Goal: Task Accomplishment & Management: Complete application form

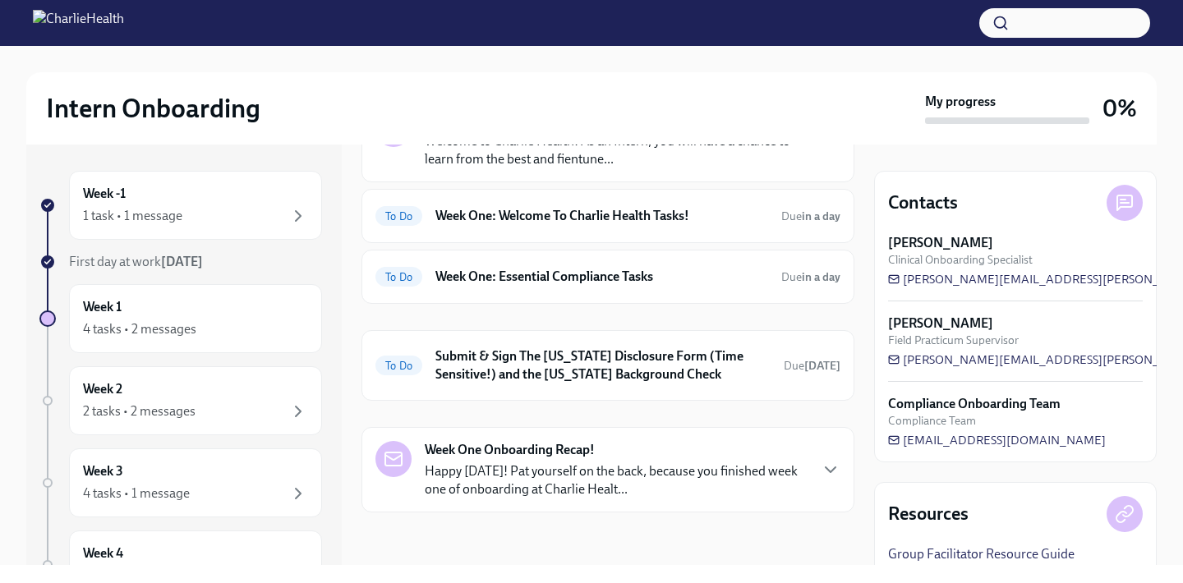
click at [648, 477] on p "Happy Friday! Pat yourself on the back, because you finished week one of onboar…" at bounding box center [616, 481] width 383 height 36
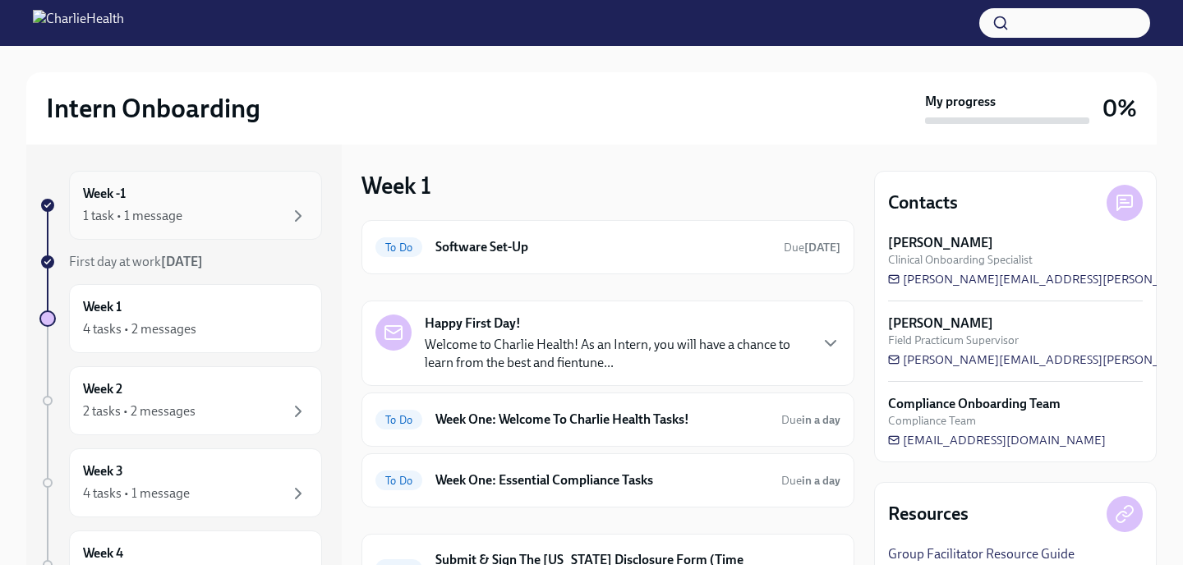
click at [249, 182] on div "Week -1 1 task • 1 message" at bounding box center [195, 205] width 253 height 69
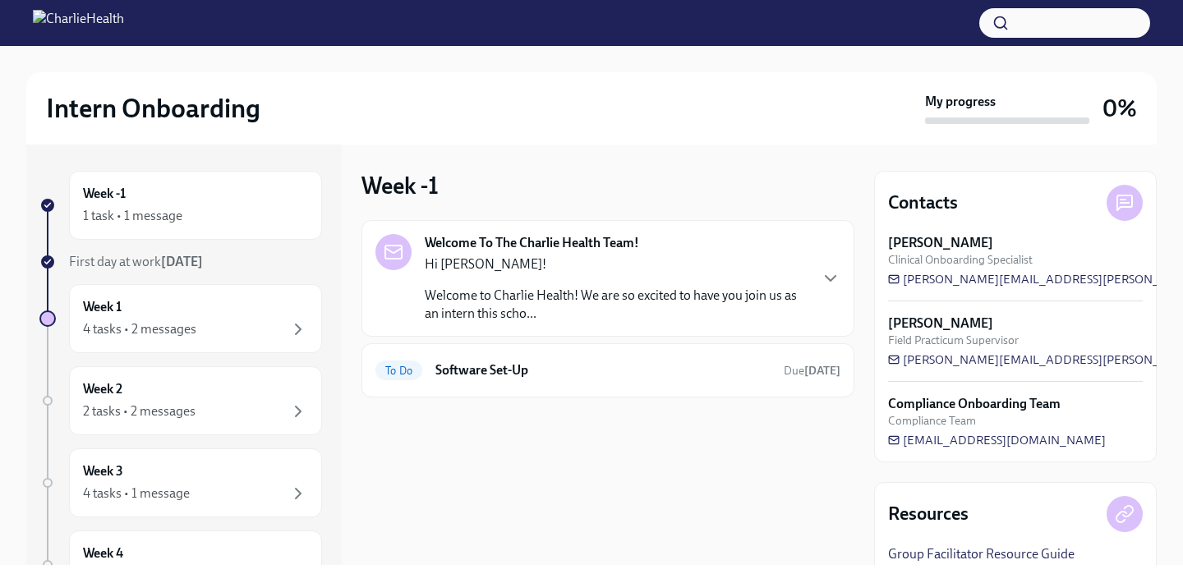
click at [547, 280] on div "Hi Maurine! Welcome to Charlie Health! We are so excited to have you join us as…" at bounding box center [616, 289] width 383 height 67
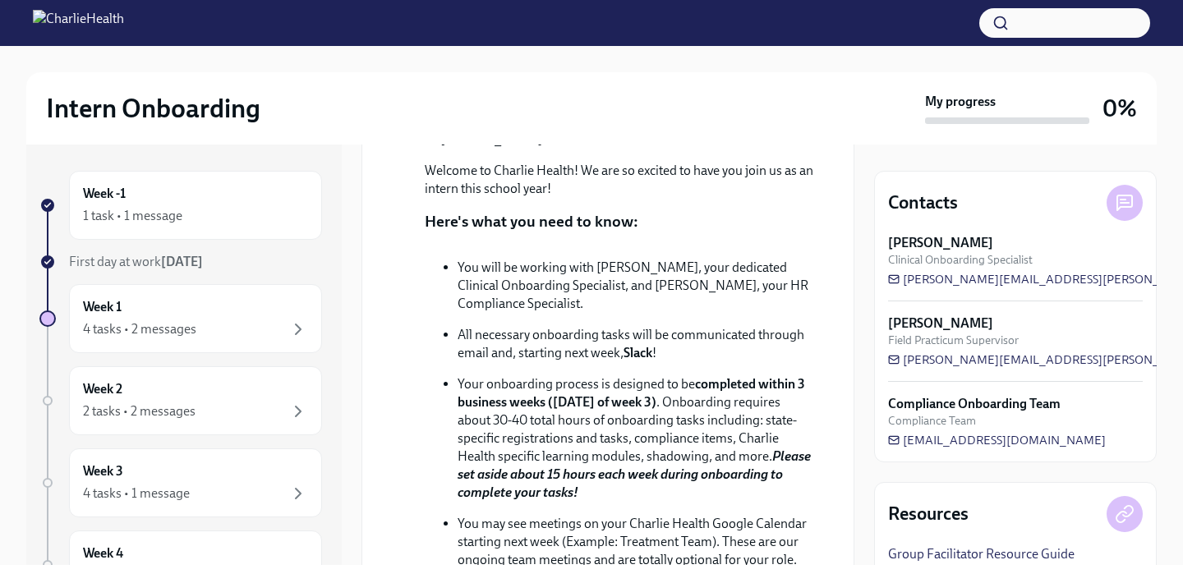
scroll to position [271, 0]
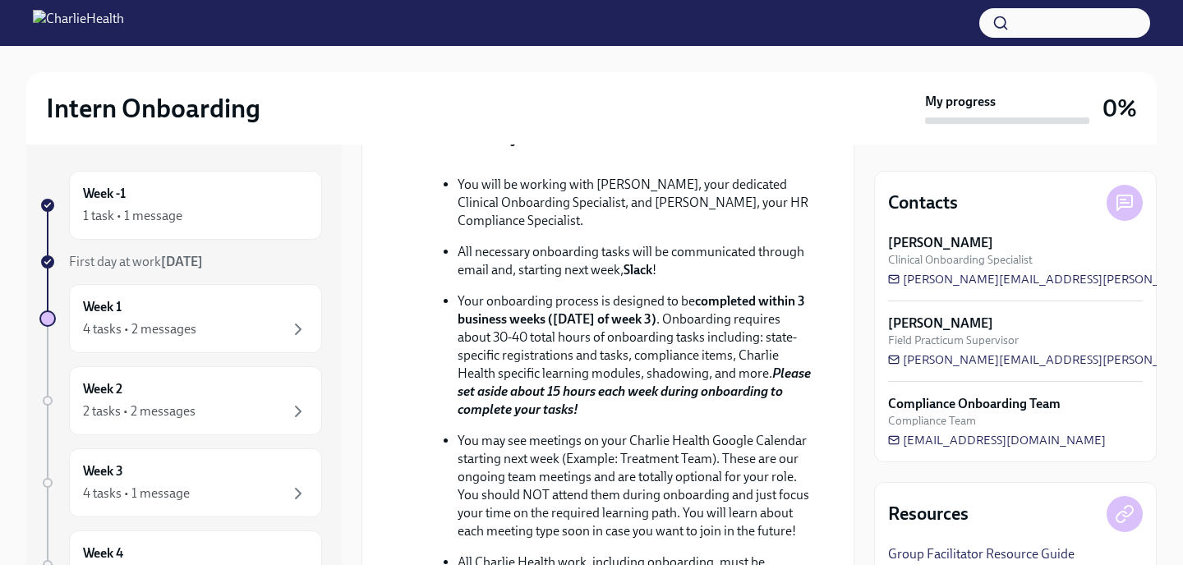
click at [618, 327] on strong "completed within 3 business weeks (Friday of week 3)" at bounding box center [632, 310] width 348 height 34
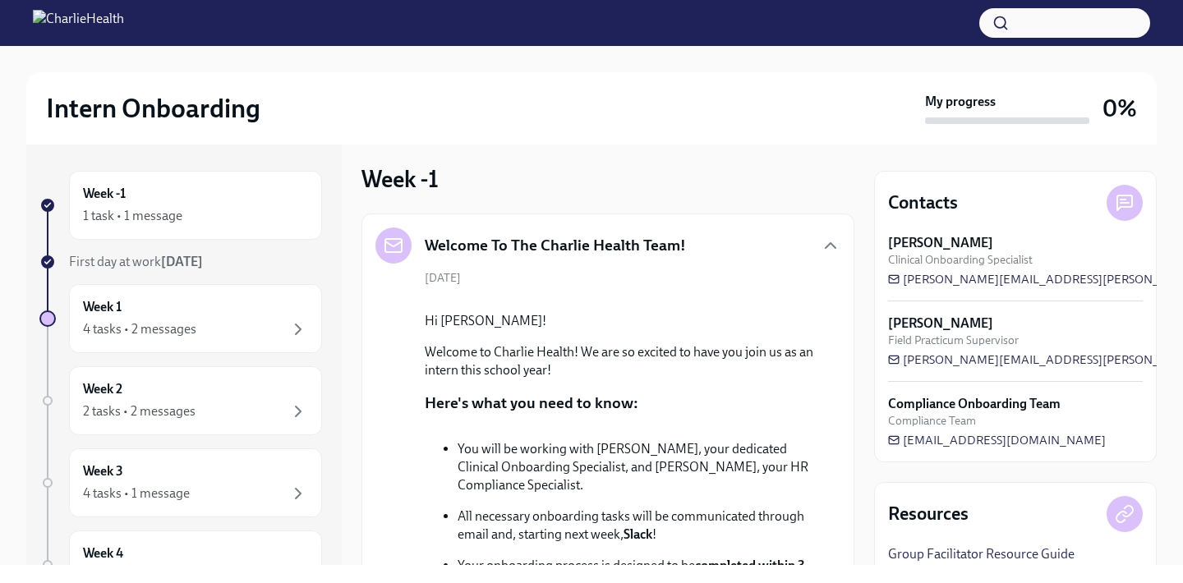
scroll to position [8, 0]
click at [577, 297] on button "Zoom image" at bounding box center [620, 297] width 390 height 0
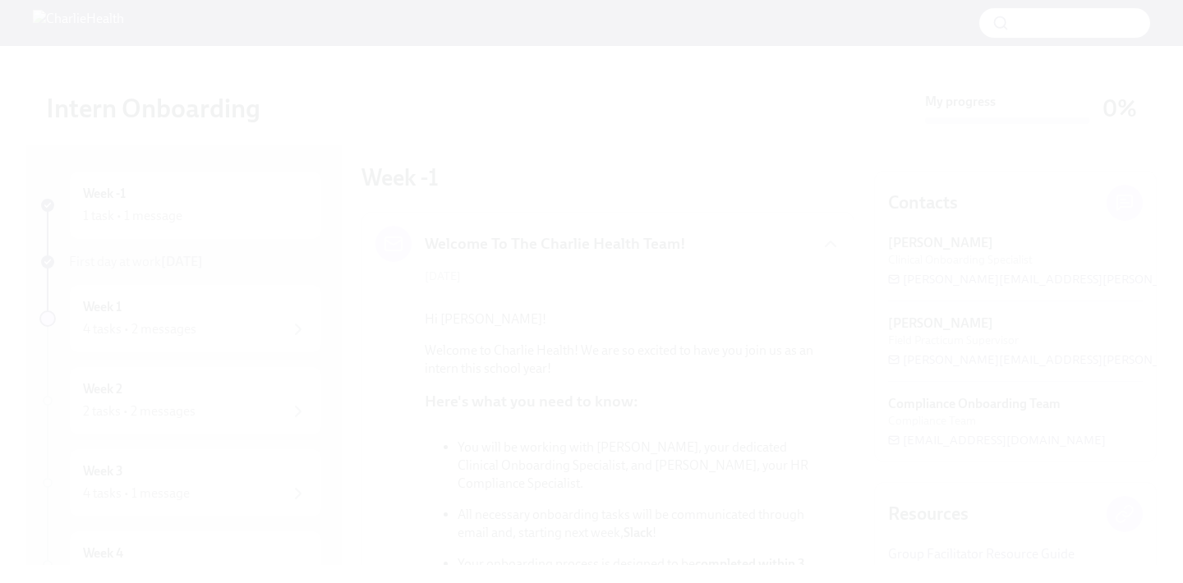
click at [577, 336] on button "Unzoom image" at bounding box center [591, 291] width 1183 height 583
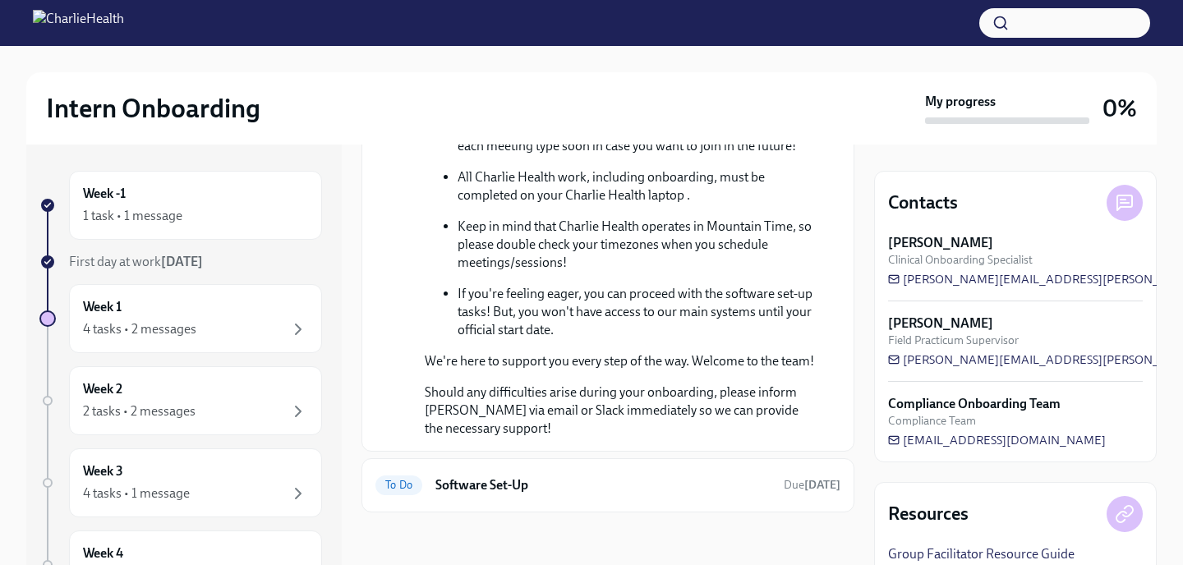
scroll to position [786, 0]
click at [479, 484] on h6 "Software Set-Up" at bounding box center [603, 486] width 335 height 18
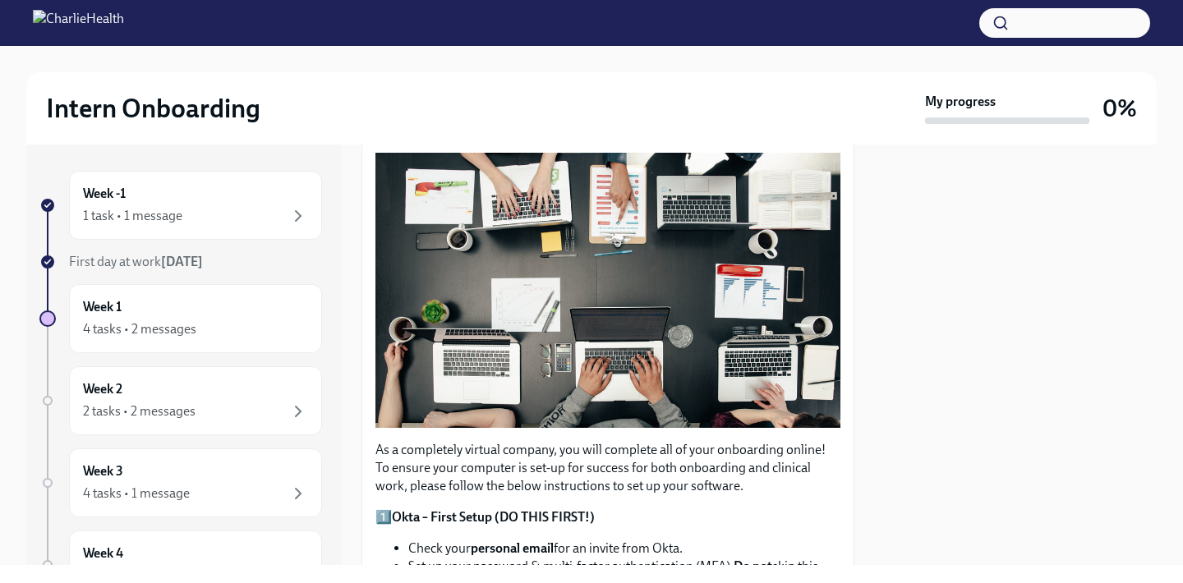
scroll to position [238, 0]
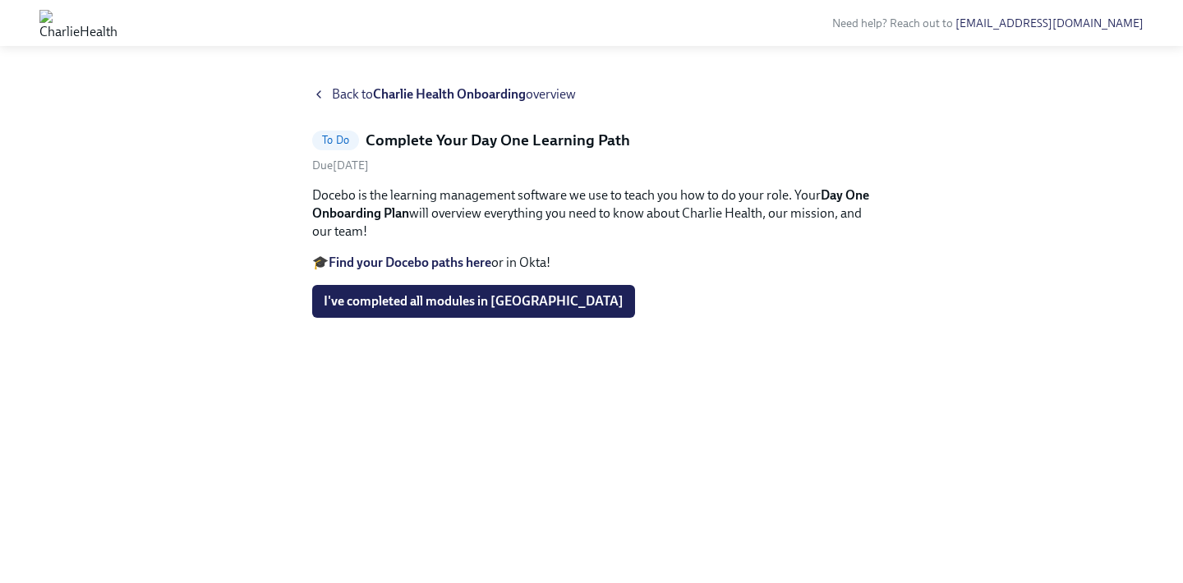
click at [339, 135] on span "To Do" at bounding box center [335, 140] width 47 height 12
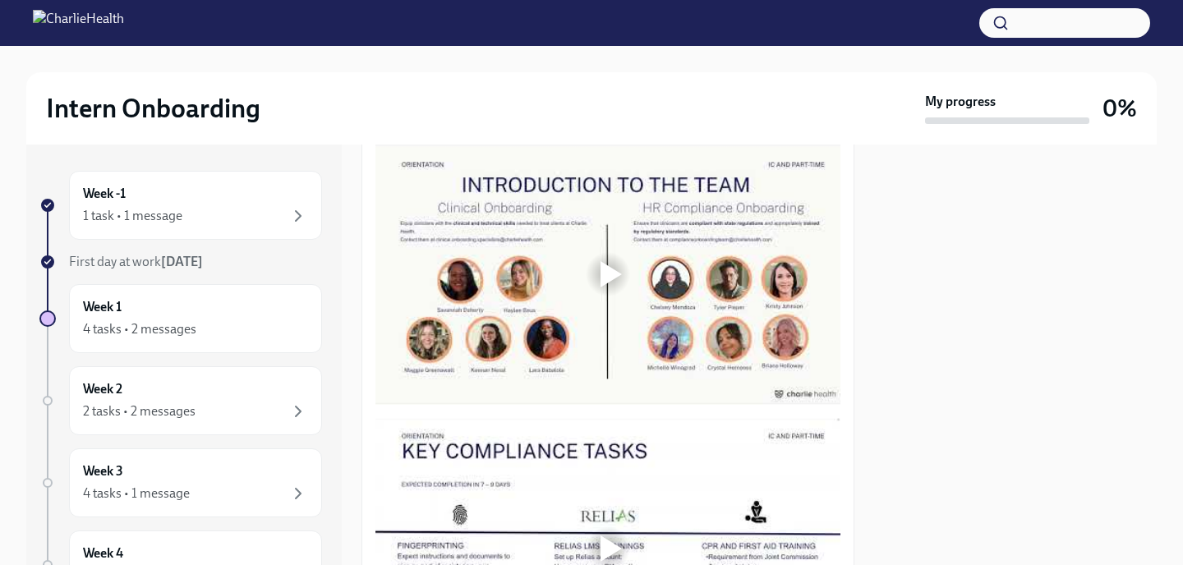
scroll to position [754, 0]
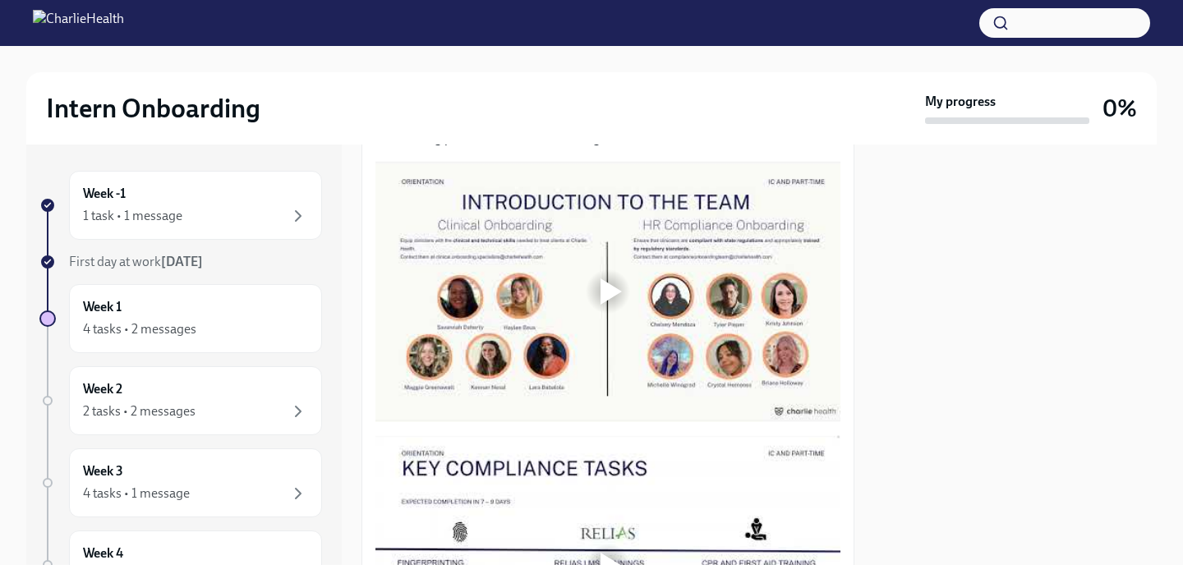
click at [683, 277] on div at bounding box center [608, 291] width 465 height 261
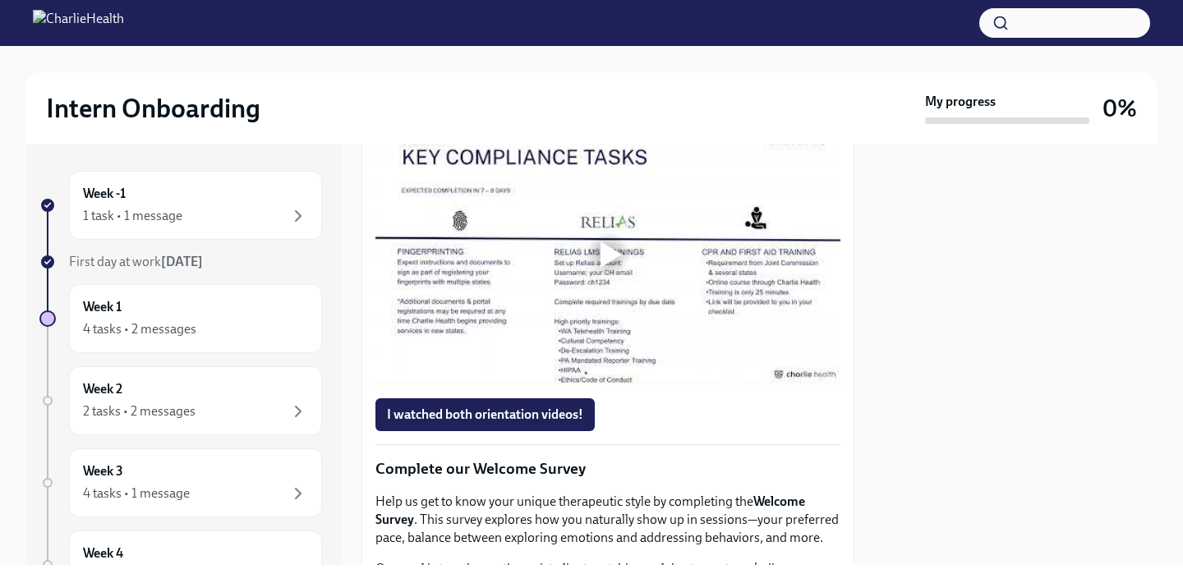
scroll to position [1028, 0]
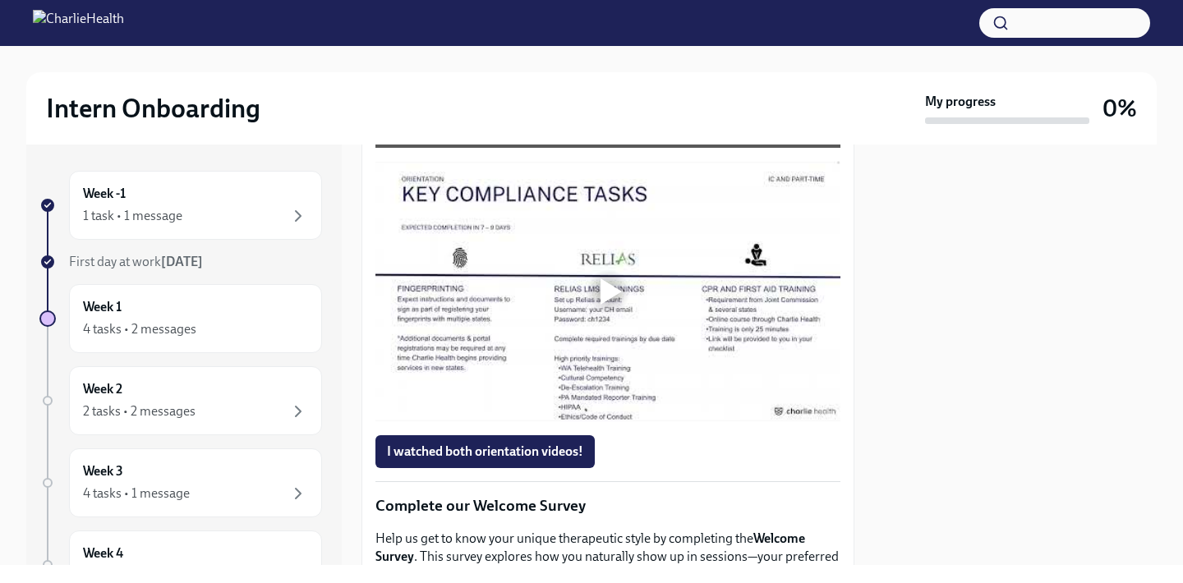
click at [606, 282] on div at bounding box center [611, 292] width 21 height 26
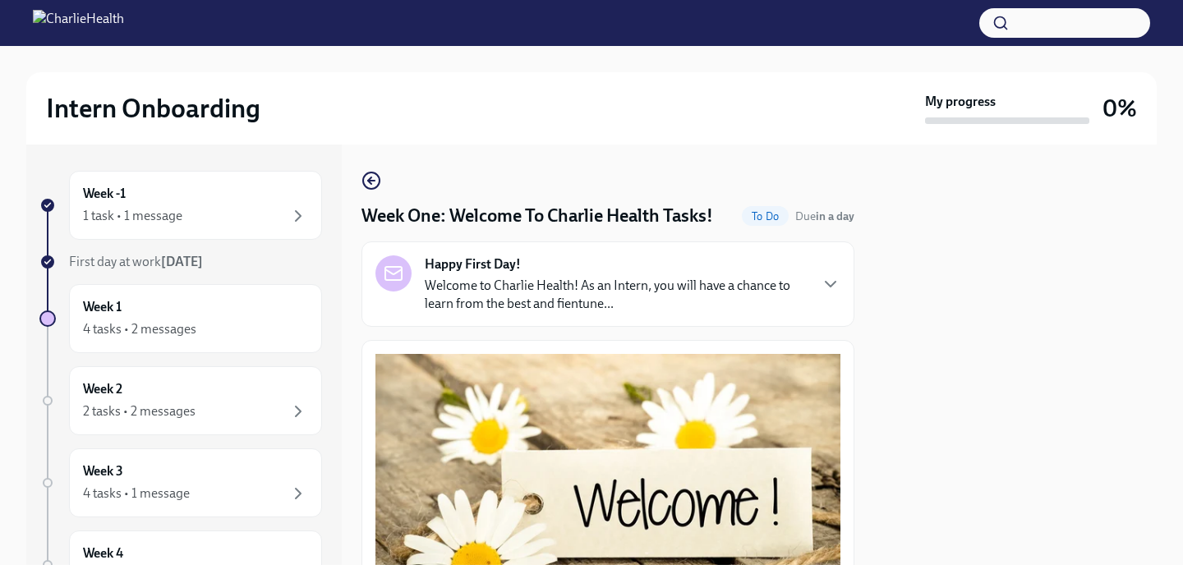
scroll to position [0, 0]
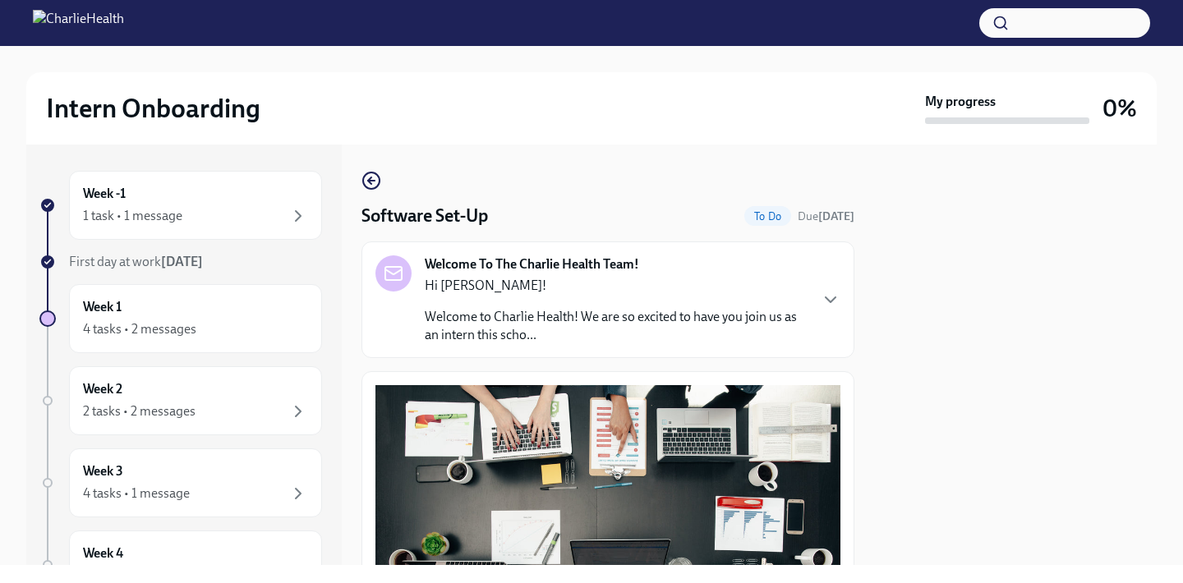
scroll to position [238, 0]
